Goal: Task Accomplishment & Management: Use online tool/utility

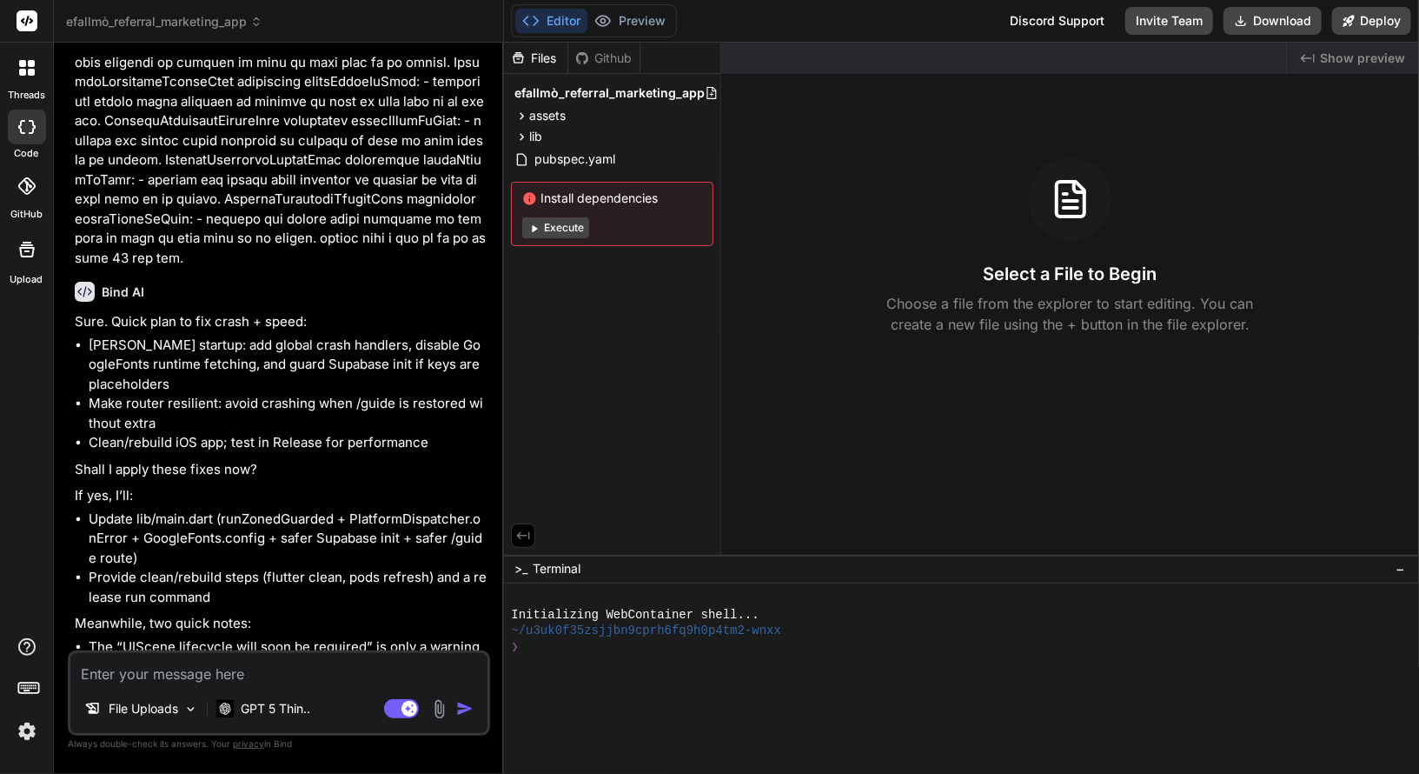
scroll to position [4457, 0]
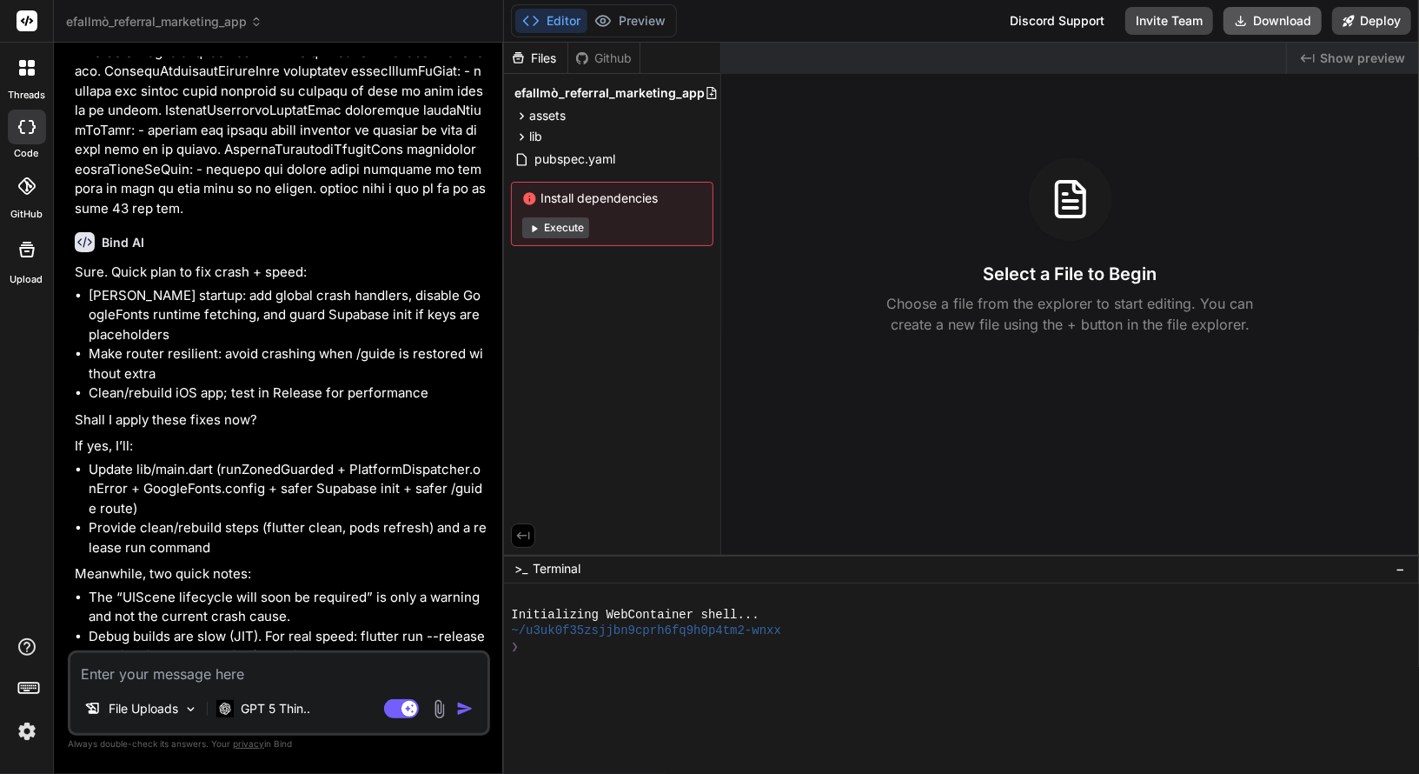
click at [1253, 23] on button "Download" at bounding box center [1273, 21] width 98 height 28
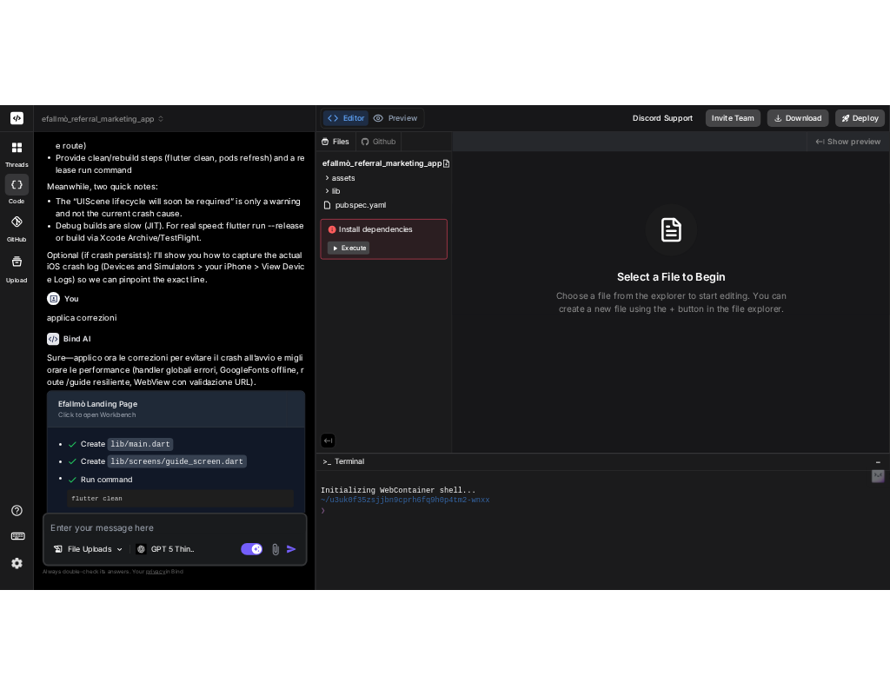
scroll to position [4978, 0]
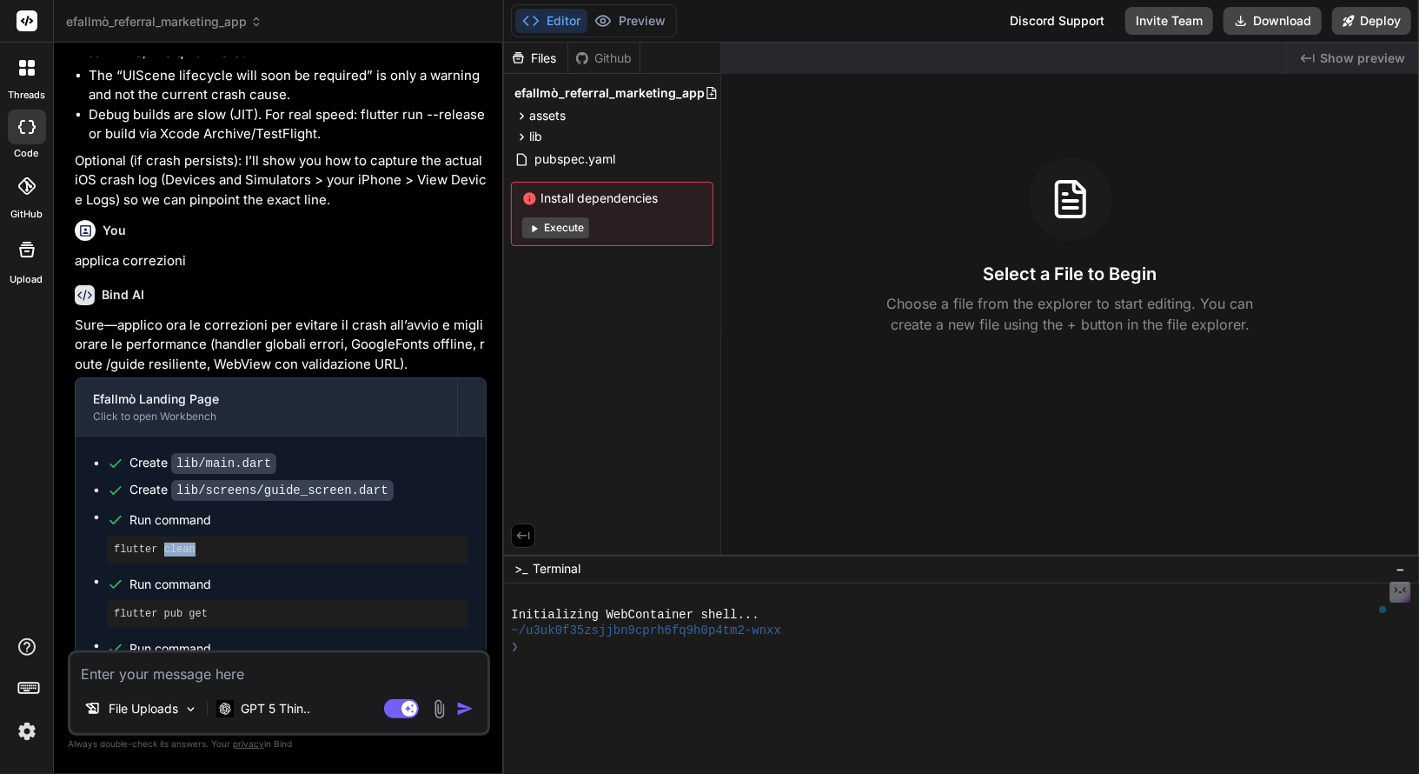
drag, startPoint x: 239, startPoint y: 484, endPoint x: 159, endPoint y: 486, distance: 80.0
click at [159, 542] on pre "flutter clean" at bounding box center [288, 549] width 348 height 14
click at [245, 542] on pre "flutter clean" at bounding box center [288, 549] width 348 height 14
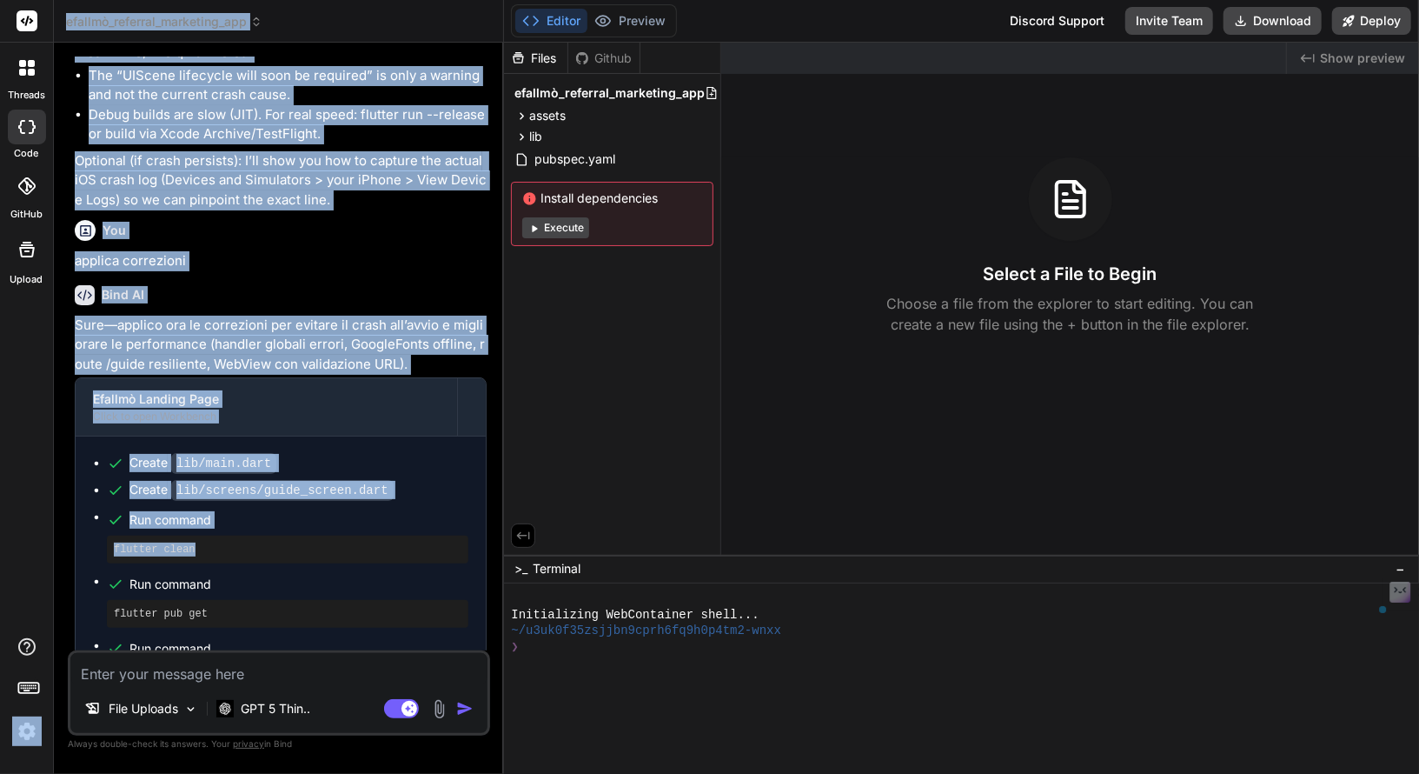
drag, startPoint x: 236, startPoint y: 489, endPoint x: 50, endPoint y: 485, distance: 185.2
click at [50, 485] on div "threads code GitHub Upload efallmò_referral_marketing_app Created with Pixso. B…" at bounding box center [709, 387] width 1419 height 774
click at [142, 542] on pre "flutter clean" at bounding box center [288, 549] width 348 height 14
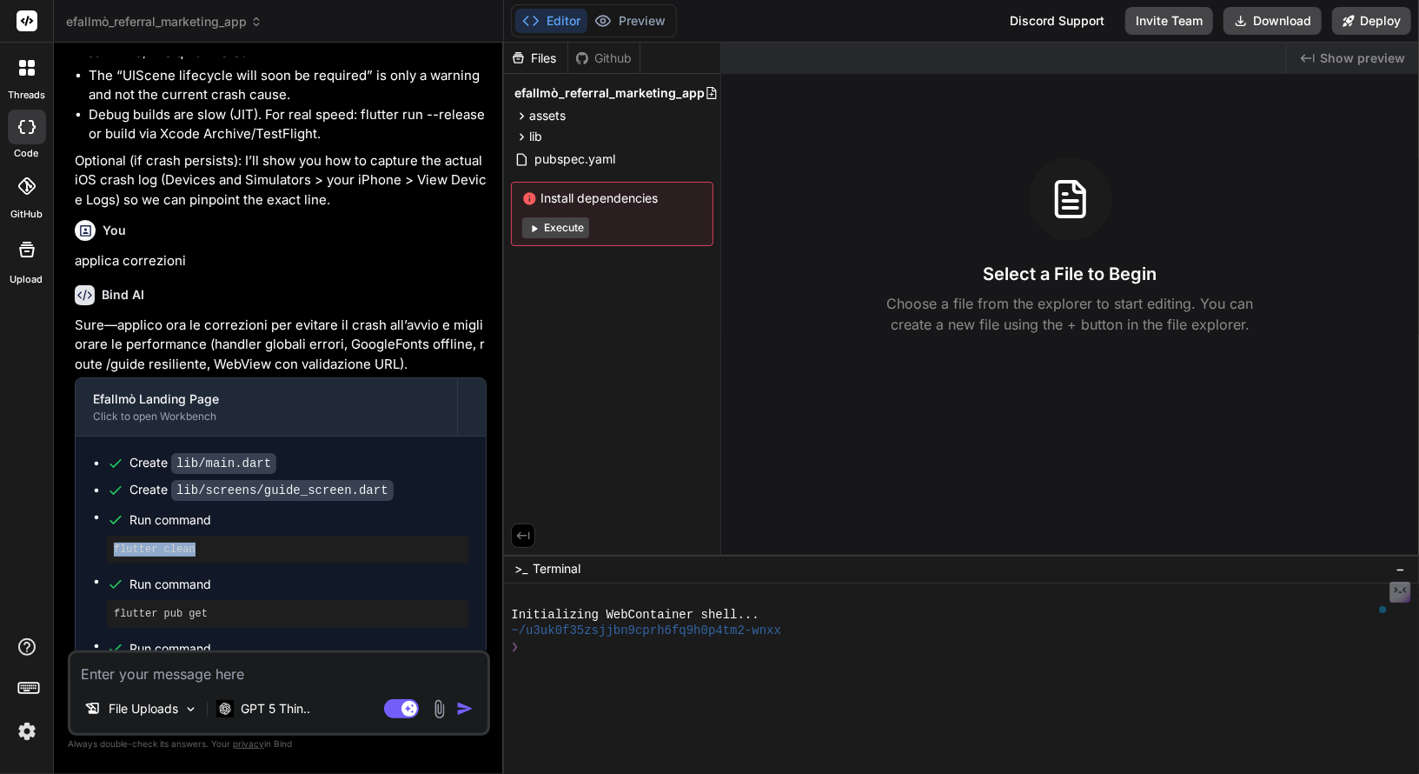
drag, startPoint x: 197, startPoint y: 488, endPoint x: 105, endPoint y: 489, distance: 92.1
click at [105, 489] on ul "Create lib/main.dart Create lib/screens/guide_screen.dart Run command flutter c…" at bounding box center [281, 573] width 376 height 238
copy pre "flutter clean"
click at [221, 607] on pre "flutter pub get" at bounding box center [288, 614] width 348 height 14
drag, startPoint x: 216, startPoint y: 551, endPoint x: 89, endPoint y: 552, distance: 126.9
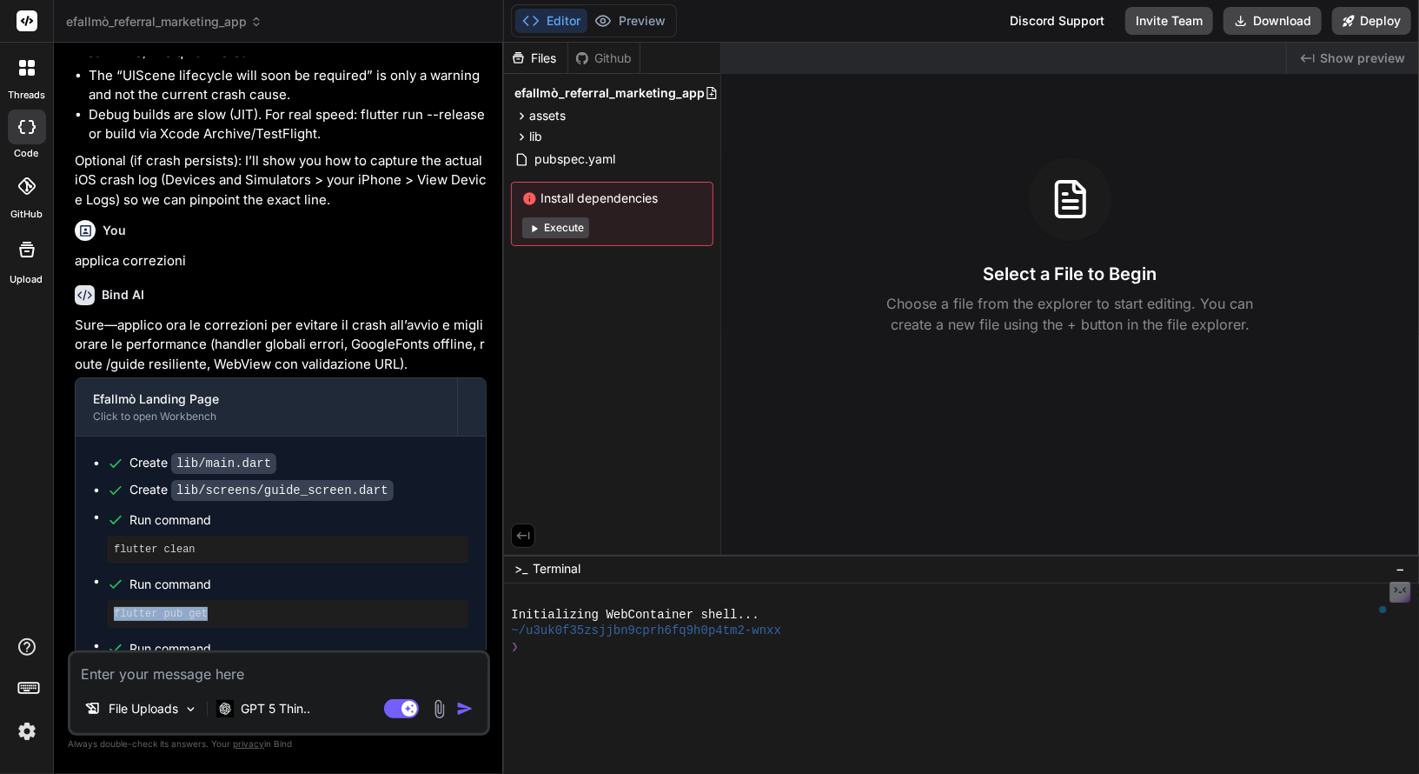
click at [89, 552] on div "Create lib/main.dart Create lib/screens/guide_screen.dart Run command flutter c…" at bounding box center [281, 572] width 410 height 273
copy pre "flutter pub get"
type textarea "x"
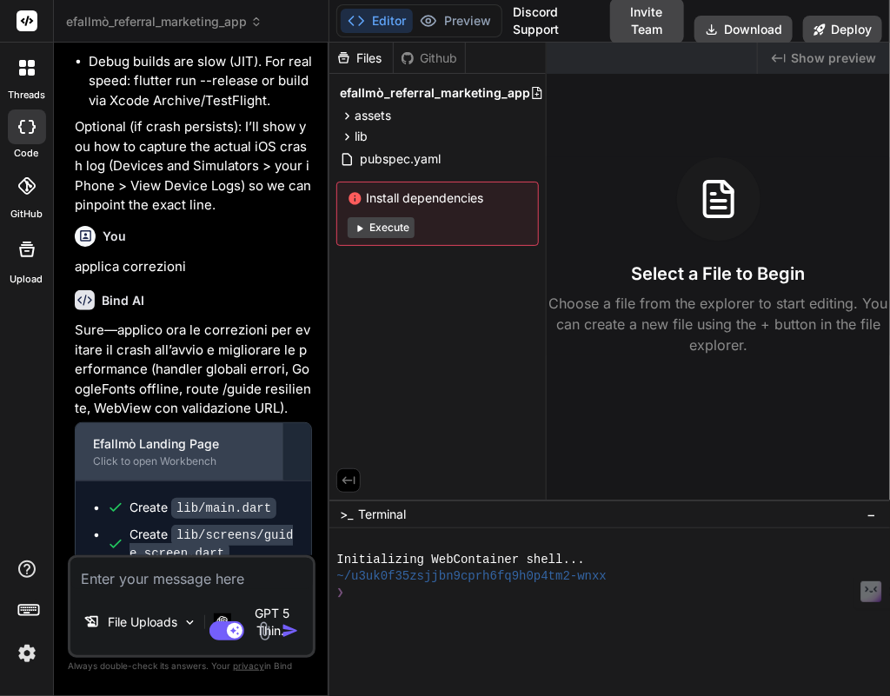
scroll to position [7577, 0]
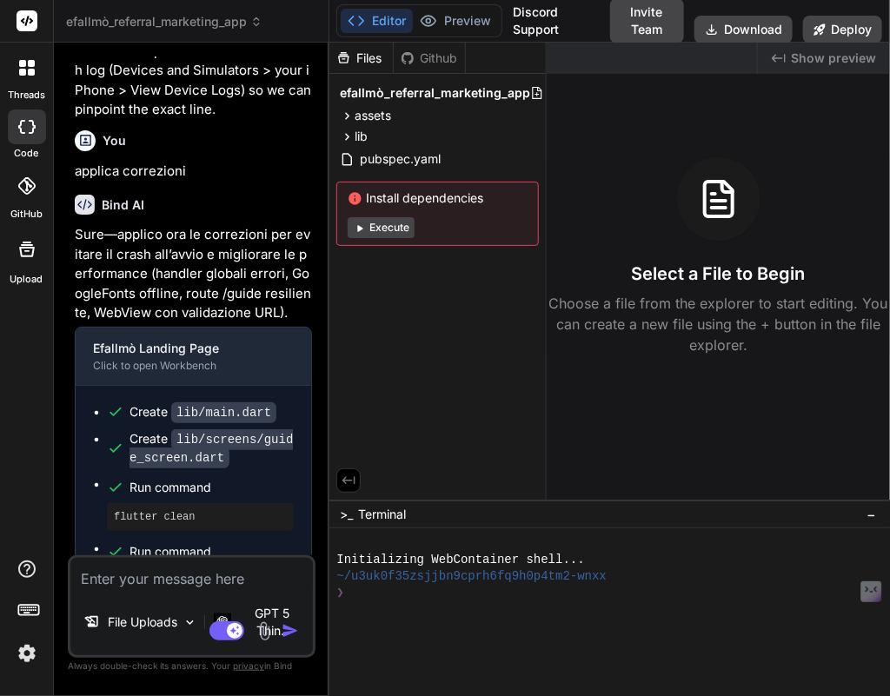
click at [264, 639] on pre "flutter run --release" at bounding box center [200, 646] width 173 height 14
drag, startPoint x: 248, startPoint y: 522, endPoint x: 111, endPoint y: 524, distance: 136.5
click at [111, 632] on div "flutter run --release" at bounding box center [200, 646] width 187 height 28
copy pre "flutter run --release"
drag, startPoint x: 222, startPoint y: 392, endPoint x: 87, endPoint y: 392, distance: 134.7
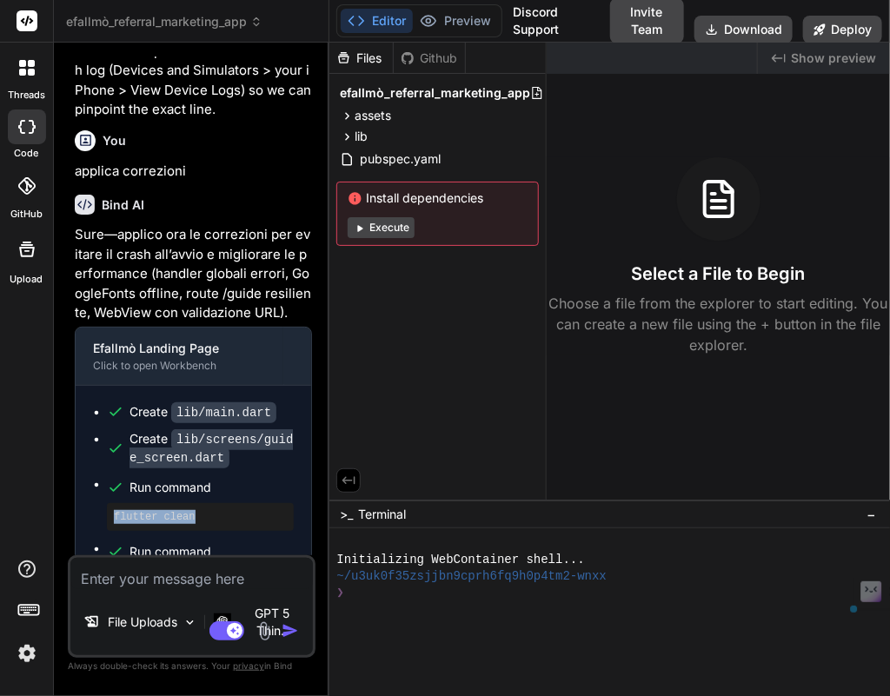
click at [87, 392] on div "Create lib/main.dart Create lib/screens/guide_screen.dart Run command flutter c…" at bounding box center [194, 531] width 236 height 291
copy pre "flutter clean"
drag, startPoint x: 219, startPoint y: 455, endPoint x: 104, endPoint y: 460, distance: 114.8
click at [104, 460] on ul "Create lib/main.dart Create lib/screens/guide_screen.dart Run command flutter c…" at bounding box center [193, 531] width 201 height 256
copy pre "flutter pub get"
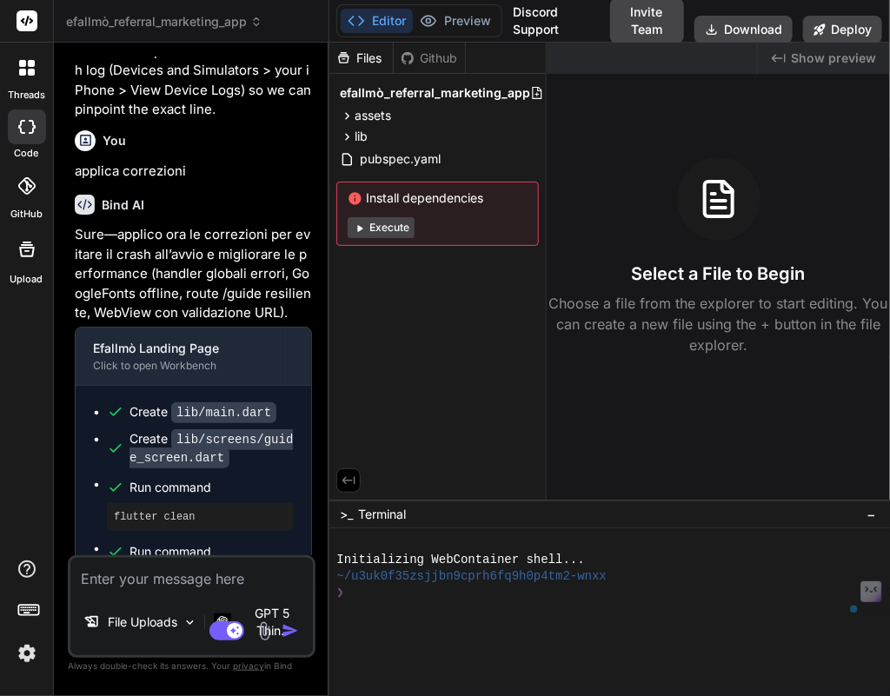
drag, startPoint x: 251, startPoint y: 527, endPoint x: 111, endPoint y: 524, distance: 140.0
click at [111, 632] on div "flutter run --release" at bounding box center [200, 646] width 187 height 28
copy pre "flutter run --release"
